Goal: Task Accomplishment & Management: Manage account settings

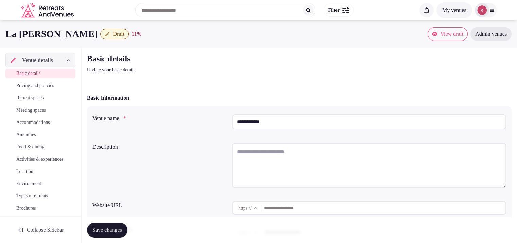
click at [490, 9] on icon at bounding box center [491, 9] width 5 height 5
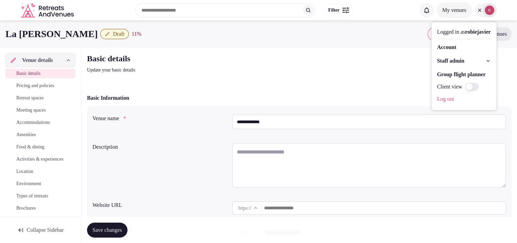
click at [440, 61] on span "Staff admin" at bounding box center [450, 61] width 27 height 8
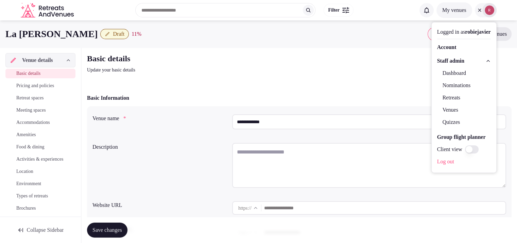
click at [439, 73] on link "Dashboard" at bounding box center [464, 73] width 54 height 11
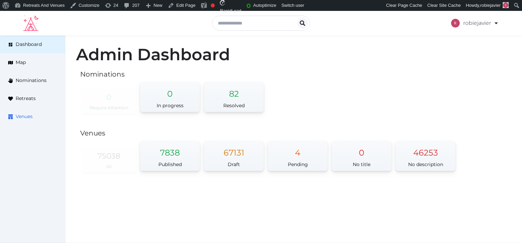
click at [29, 117] on span "Venues" at bounding box center [24, 116] width 17 height 7
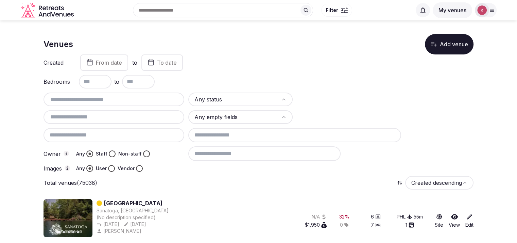
click at [112, 152] on button "Staff" at bounding box center [112, 153] width 7 height 7
click at [111, 169] on button "User" at bounding box center [111, 168] width 7 height 7
click at [245, 99] on html "Search Popular Destinations Toscana, Italy Riviera Maya, Mexico Indonesia, Bali…" at bounding box center [258, 121] width 517 height 243
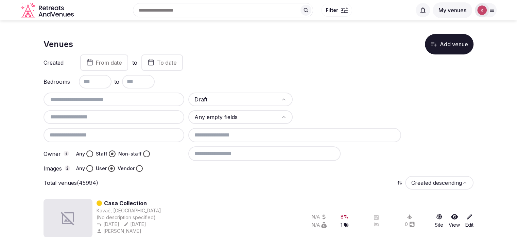
click at [103, 117] on input "text" at bounding box center [113, 117] width 135 height 8
type input "**********"
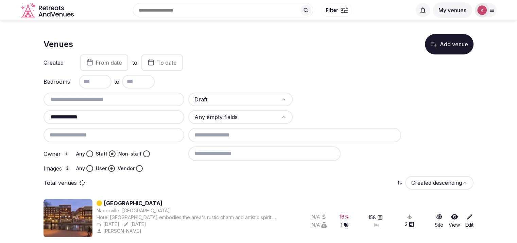
click at [245, 153] on input at bounding box center [264, 153] width 152 height 14
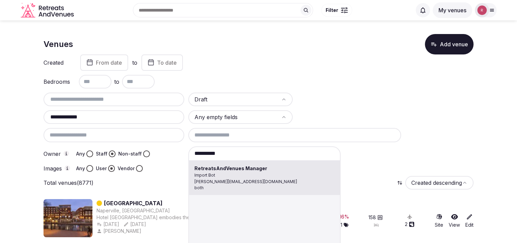
type input "**********"
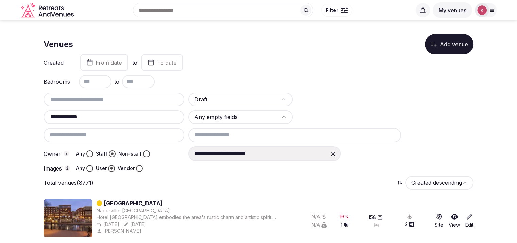
click at [331, 157] on div at bounding box center [333, 153] width 12 height 12
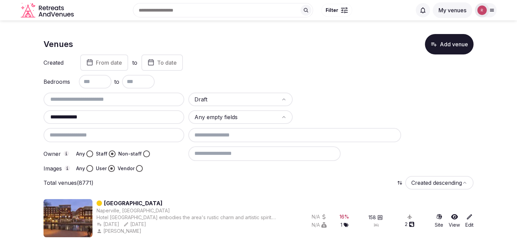
click at [516, 18] on div "Search Popular Destinations Toscana, Italy Riviera Maya, Mexico Indonesia, Bali…" at bounding box center [258, 10] width 517 height 20
drag, startPoint x: 95, startPoint y: 114, endPoint x: 55, endPoint y: 115, distance: 40.1
click at [55, 115] on input "**********" at bounding box center [113, 117] width 135 height 8
click at [78, 99] on input "text" at bounding box center [113, 99] width 135 height 8
drag, startPoint x: 91, startPoint y: 118, endPoint x: 35, endPoint y: 119, distance: 56.4
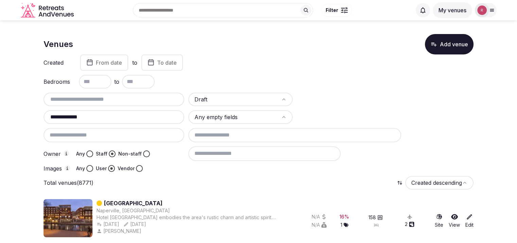
click at [56, 102] on input "text" at bounding box center [113, 99] width 135 height 8
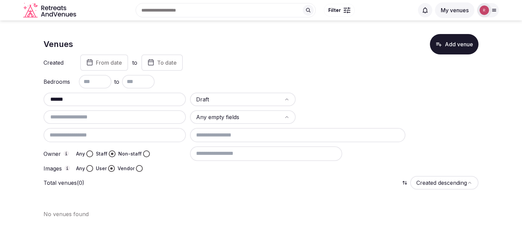
type input "******"
click at [207, 99] on html "Search Popular Destinations Toscana, Italy Riviera Maya, Mexico Indonesia, Bali…" at bounding box center [261, 121] width 522 height 243
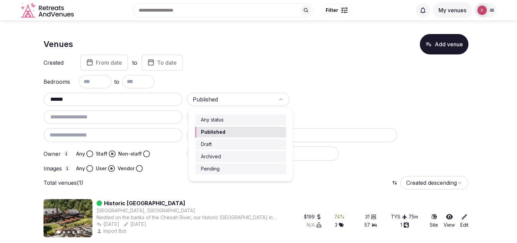
click at [217, 98] on html "Search Popular Destinations Toscana, Italy Riviera Maya, Mexico Indonesia, Bali…" at bounding box center [258, 121] width 517 height 243
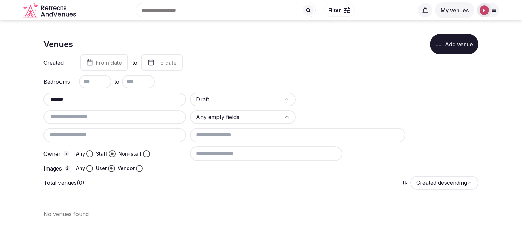
click at [223, 153] on input at bounding box center [266, 153] width 152 height 14
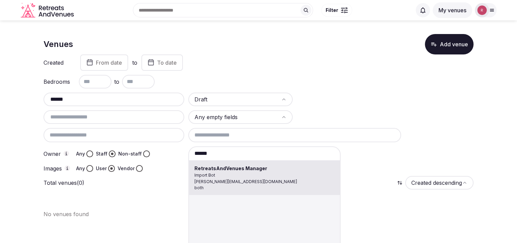
type input "**********"
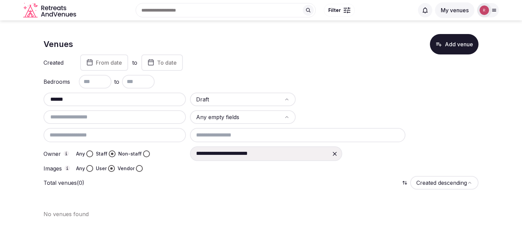
drag, startPoint x: 70, startPoint y: 99, endPoint x: 24, endPoint y: 100, distance: 45.9
click at [24, 100] on section "**********" at bounding box center [261, 123] width 522 height 206
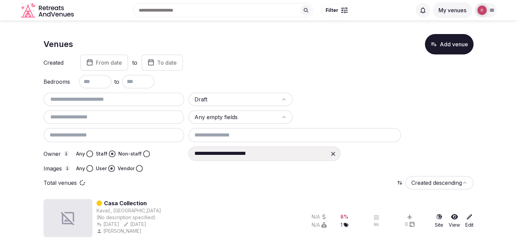
click at [330, 151] on icon at bounding box center [333, 153] width 7 height 7
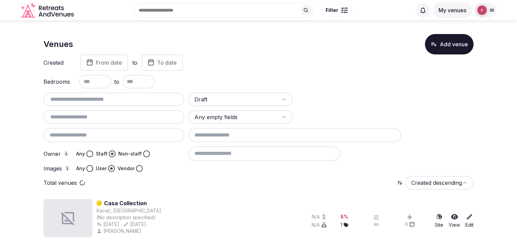
click at [260, 136] on input at bounding box center [294, 135] width 213 height 14
click at [342, 84] on div "Bedrooms to" at bounding box center [258, 82] width 430 height 14
click at [225, 157] on input at bounding box center [264, 153] width 152 height 14
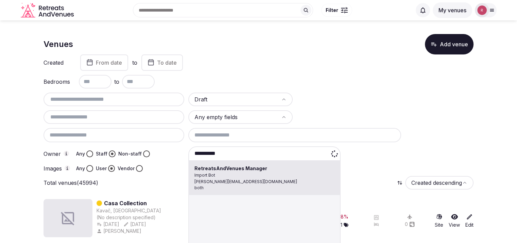
type input "**********"
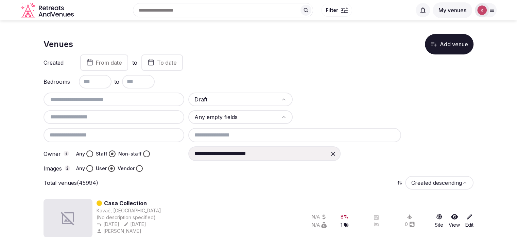
click at [214, 135] on input at bounding box center [294, 135] width 213 height 14
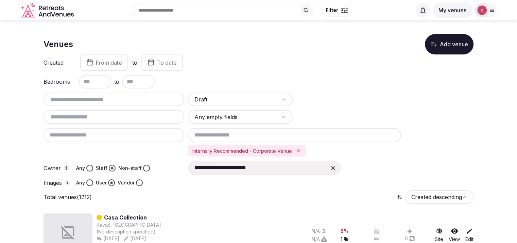
click at [334, 166] on icon at bounding box center [333, 167] width 7 height 7
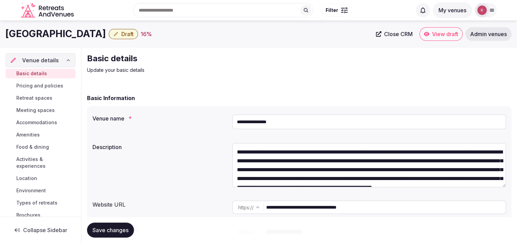
click at [340, 209] on input "**********" at bounding box center [385, 207] width 239 height 14
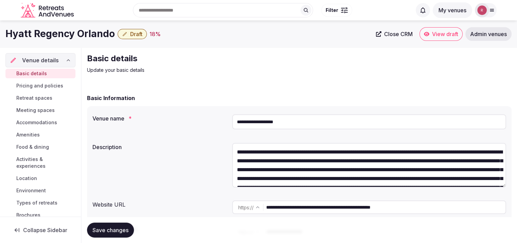
click at [341, 209] on input "**********" at bounding box center [385, 207] width 239 height 14
drag, startPoint x: 113, startPoint y: 34, endPoint x: 3, endPoint y: 41, distance: 110.3
click at [3, 41] on div "Hyatt Regency Orlando Draft 18 % Close CRM View draft Admin venues" at bounding box center [258, 33] width 517 height 27
copy h1 "Hyatt Regency Orlando"
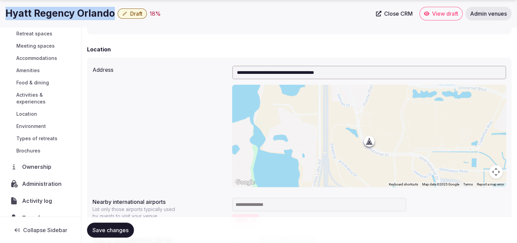
scroll to position [57, 0]
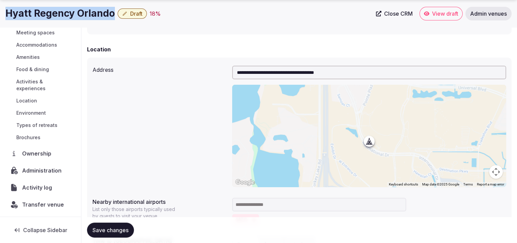
click at [33, 154] on span "Ownership" at bounding box center [38, 153] width 32 height 8
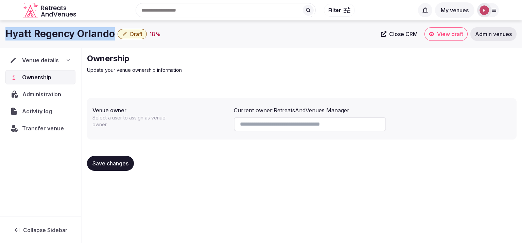
click at [36, 92] on span "Administration" at bounding box center [42, 94] width 41 height 8
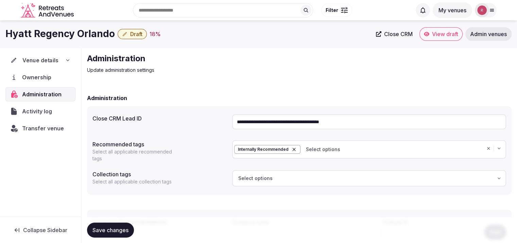
click at [39, 62] on span "Venue details" at bounding box center [40, 60] width 36 height 8
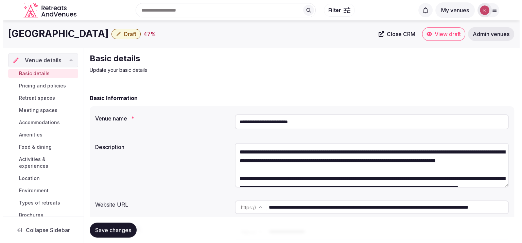
scroll to position [77, 0]
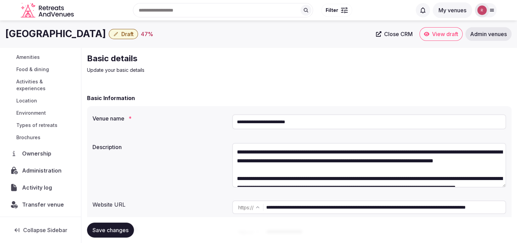
click at [43, 153] on span "Ownership" at bounding box center [38, 153] width 32 height 8
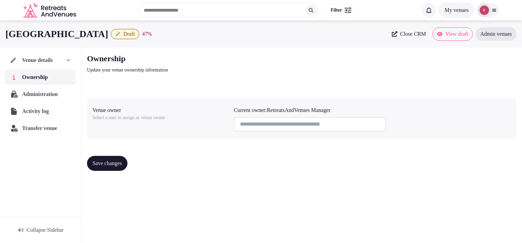
click at [46, 64] on span "Venue details" at bounding box center [37, 60] width 31 height 8
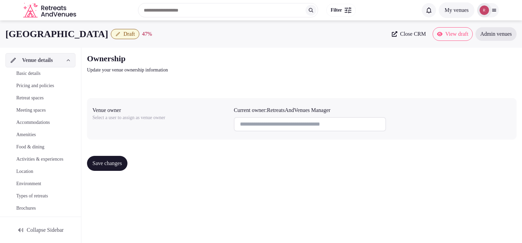
click at [36, 73] on span "Basic details" at bounding box center [28, 73] width 24 height 7
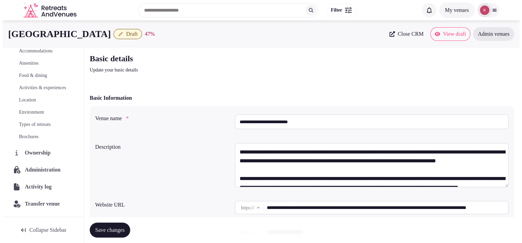
scroll to position [77, 0]
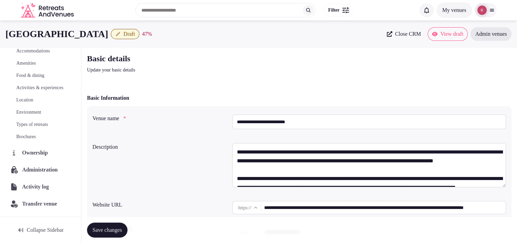
click at [36, 165] on span "Administration" at bounding box center [41, 169] width 38 height 8
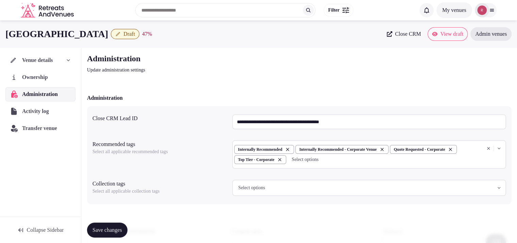
click at [49, 74] on span "Ownership" at bounding box center [36, 77] width 29 height 8
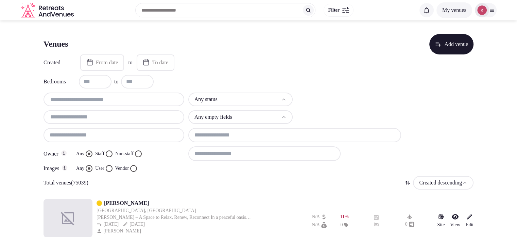
click at [214, 98] on html "Search Popular Destinations [GEOGRAPHIC_DATA], [GEOGRAPHIC_DATA] [GEOGRAPHIC_DA…" at bounding box center [258, 121] width 517 height 243
click at [112, 153] on button "Staff" at bounding box center [109, 153] width 7 height 7
click at [110, 167] on button "User" at bounding box center [109, 168] width 7 height 7
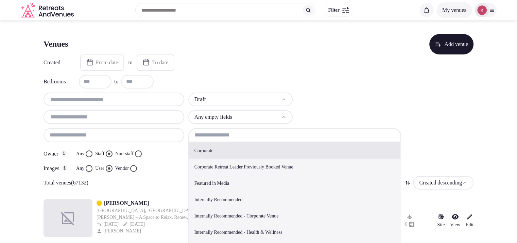
click at [236, 139] on input at bounding box center [294, 135] width 213 height 14
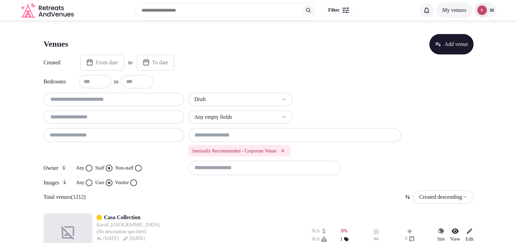
click at [247, 174] on div "Draft Any empty fields Internally Recommended - Corporate Venue Owner Any Staff…" at bounding box center [258, 138] width 430 height 93
click at [247, 169] on input at bounding box center [264, 167] width 152 height 14
type input "**********"
click at [331, 166] on icon at bounding box center [333, 167] width 7 height 7
click at [264, 166] on input at bounding box center [264, 167] width 152 height 14
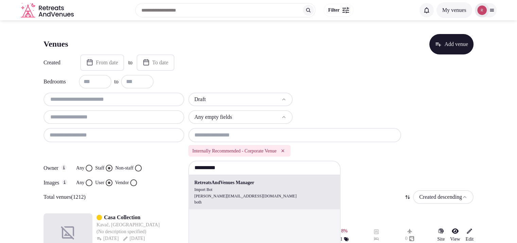
type input "**********"
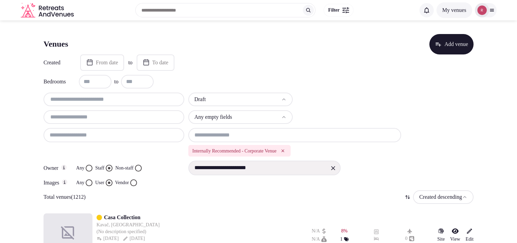
click at [90, 183] on button "Any" at bounding box center [89, 182] width 7 height 7
click at [439, 194] on html "**********" at bounding box center [258, 121] width 517 height 243
click at [109, 182] on button "User" at bounding box center [109, 182] width 7 height 7
click at [285, 152] on icon "Remove Internally Recommended - Corporate Venue" at bounding box center [282, 150] width 5 height 5
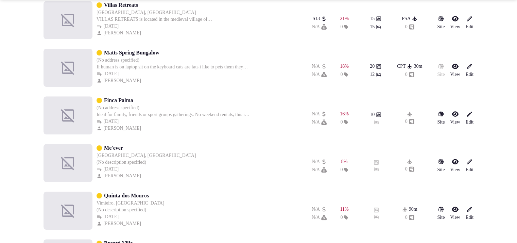
scroll to position [16, 0]
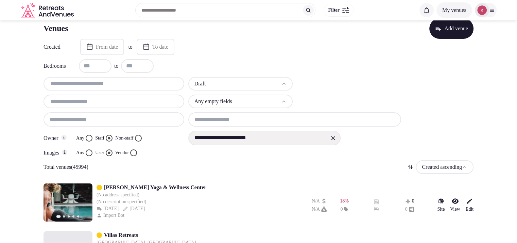
click at [452, 160] on html "**********" at bounding box center [258, 105] width 517 height 243
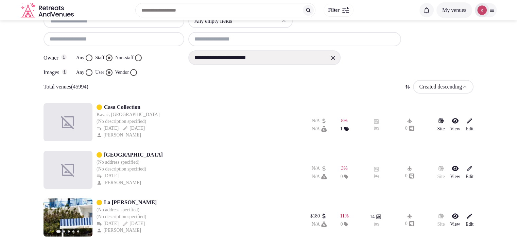
scroll to position [0, 0]
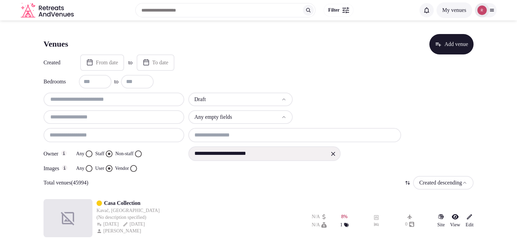
click at [238, 136] on input at bounding box center [294, 135] width 213 height 14
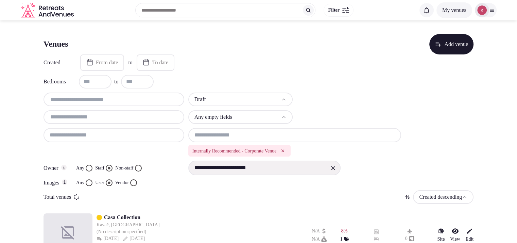
click at [245, 132] on input at bounding box center [294, 135] width 213 height 14
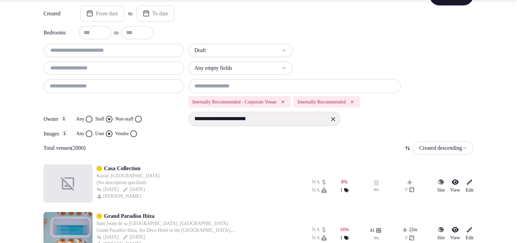
click at [284, 102] on icon "Remove Internally Recommended - Corporate Venue" at bounding box center [282, 101] width 3 height 3
click at [249, 99] on icon "Remove Internally Recommended" at bounding box center [247, 101] width 5 height 5
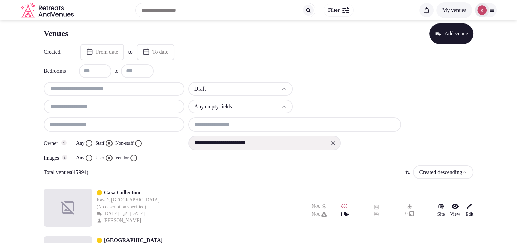
scroll to position [0, 0]
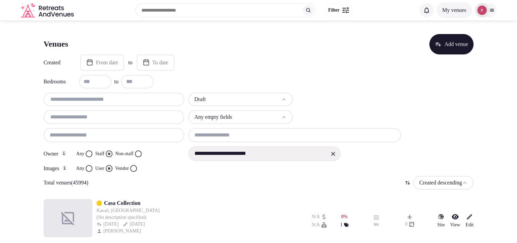
click at [333, 151] on icon at bounding box center [333, 153] width 7 height 7
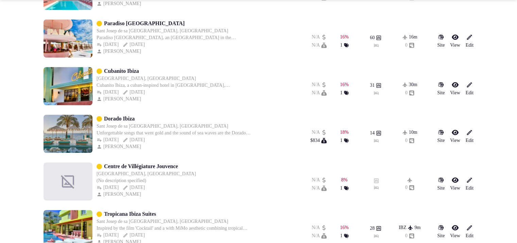
scroll to position [424, 0]
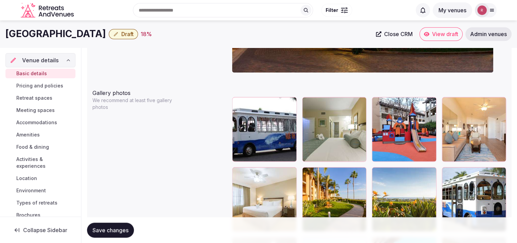
scroll to position [77, 0]
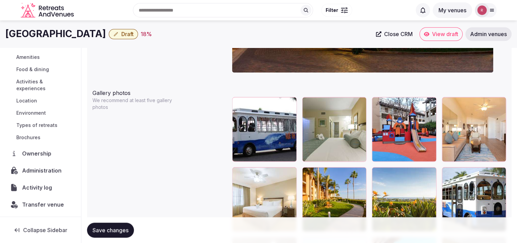
click at [40, 157] on span "Ownership" at bounding box center [38, 153] width 32 height 8
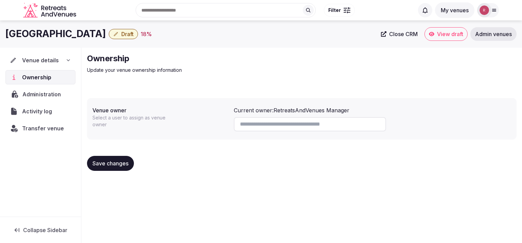
click at [35, 91] on span "Administration" at bounding box center [42, 94] width 41 height 8
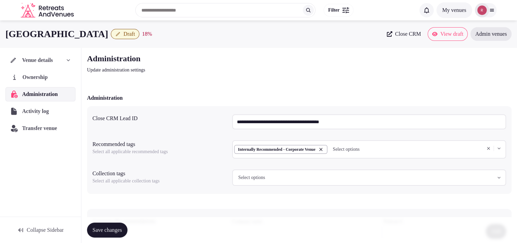
click at [43, 80] on span "Ownership" at bounding box center [36, 77] width 28 height 8
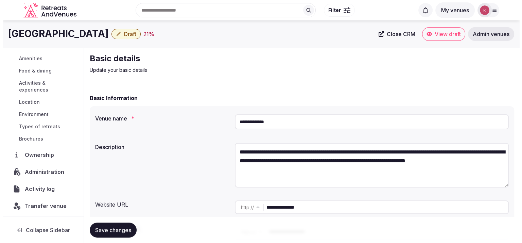
scroll to position [77, 0]
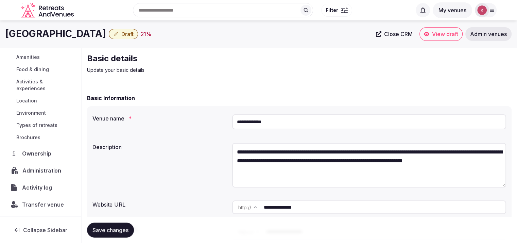
click at [45, 170] on span "Administration" at bounding box center [42, 170] width 41 height 8
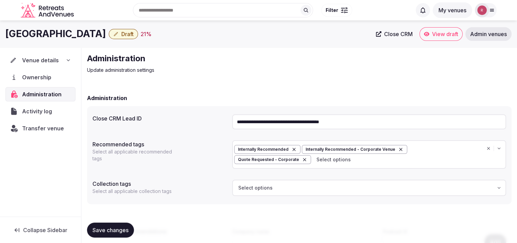
click at [30, 79] on span "Ownership" at bounding box center [38, 77] width 32 height 8
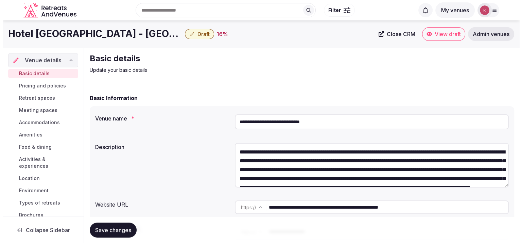
scroll to position [77, 0]
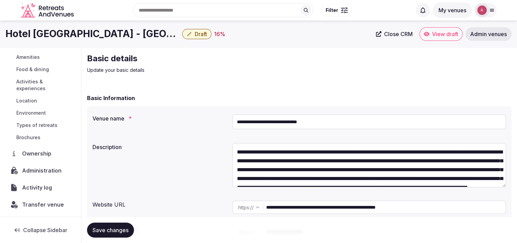
click at [35, 168] on span "Administration" at bounding box center [43, 170] width 42 height 8
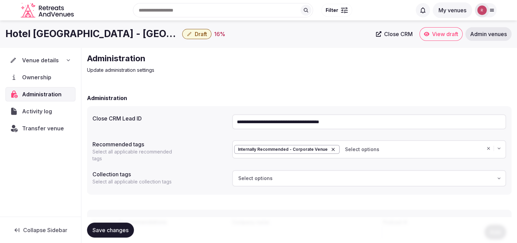
click at [46, 74] on span "Ownership" at bounding box center [38, 77] width 32 height 8
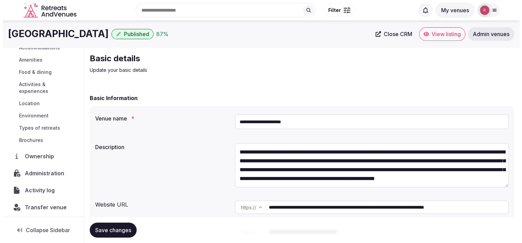
scroll to position [77, 0]
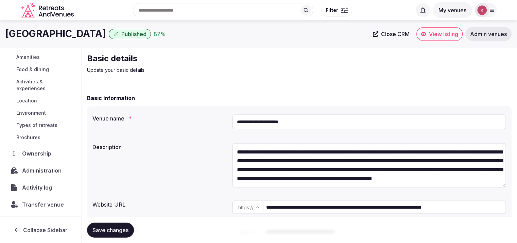
click at [45, 153] on span "Ownership" at bounding box center [38, 153] width 32 height 8
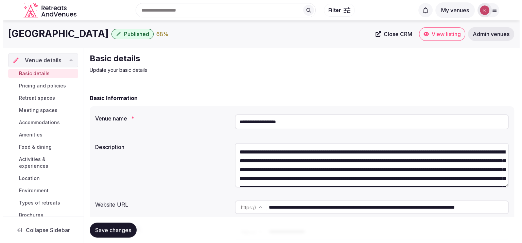
scroll to position [77, 0]
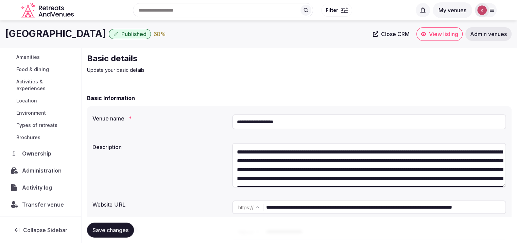
click at [31, 168] on span "Administration" at bounding box center [43, 170] width 42 height 8
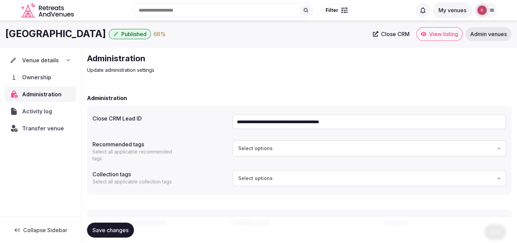
click at [33, 73] on span "Ownership" at bounding box center [38, 77] width 32 height 8
